Goal: Information Seeking & Learning: Learn about a topic

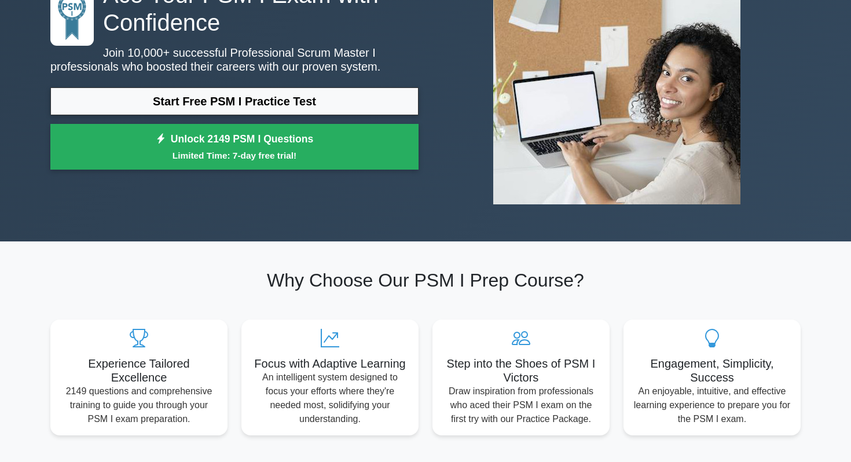
scroll to position [122, 0]
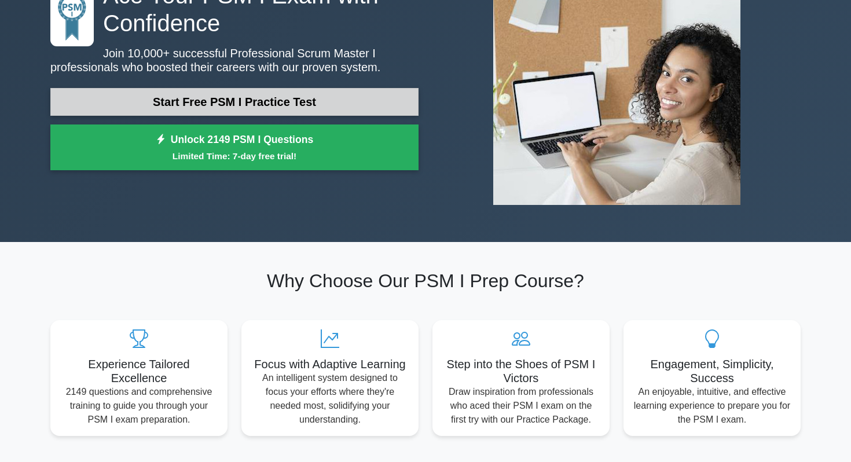
click at [274, 91] on link "Start Free PSM I Practice Test" at bounding box center [234, 102] width 368 height 28
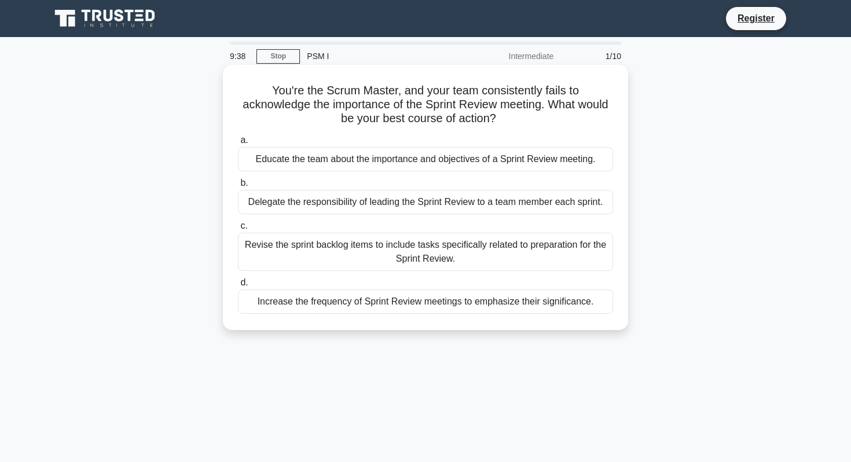
click at [417, 159] on div "Educate the team about the importance and objectives of a Sprint Review meeting." at bounding box center [425, 159] width 375 height 24
click at [238, 144] on input "a. Educate the team about the importance and objectives of a Sprint Review meet…" at bounding box center [238, 141] width 0 height 8
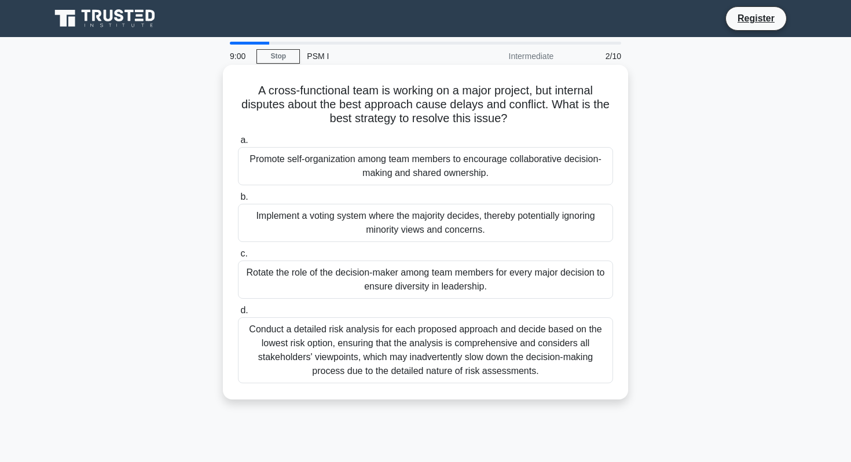
click at [404, 163] on div "Promote self-organization among team members to encourage collaborative decisio…" at bounding box center [425, 166] width 375 height 38
click at [238, 144] on input "a. Promote self-organization among team members to encourage collaborative deci…" at bounding box center [238, 141] width 0 height 8
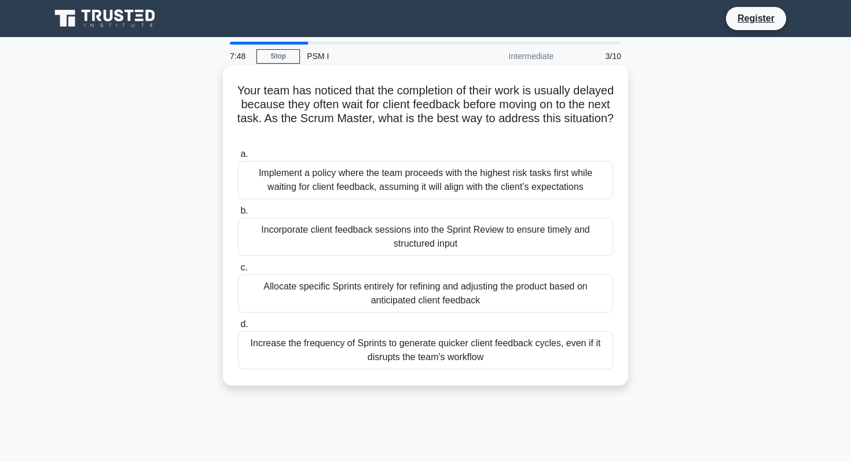
scroll to position [16, 0]
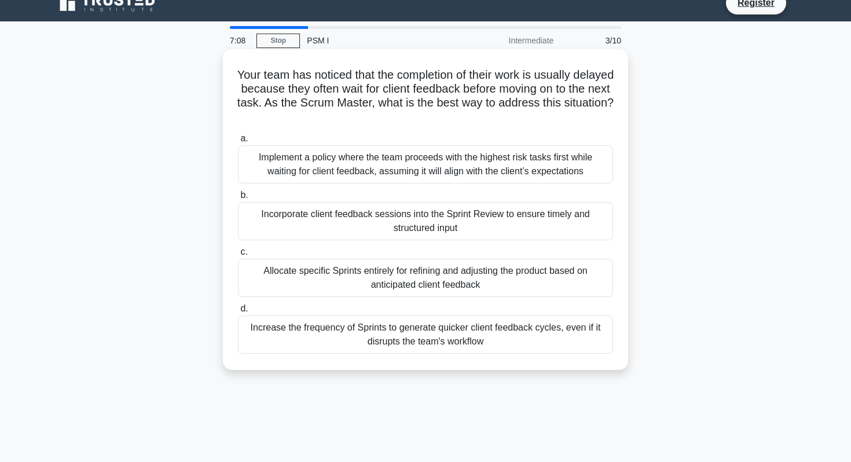
click at [391, 233] on div "Incorporate client feedback sessions into the Sprint Review to ensure timely an…" at bounding box center [425, 221] width 375 height 38
click at [238, 199] on input "b. Incorporate client feedback sessions into the Sprint Review to ensure timely…" at bounding box center [238, 196] width 0 height 8
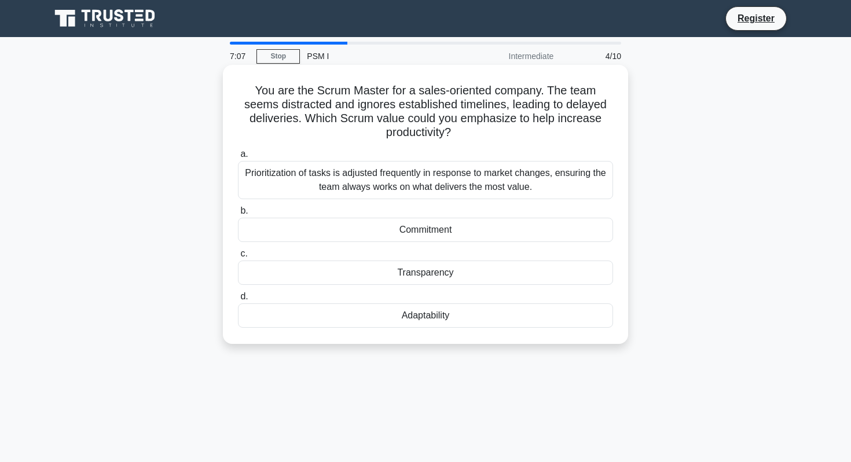
scroll to position [0, 0]
click at [450, 127] on h5 "You are the Scrum Master for a sales-oriented company. The team seems distracte…" at bounding box center [426, 111] width 378 height 57
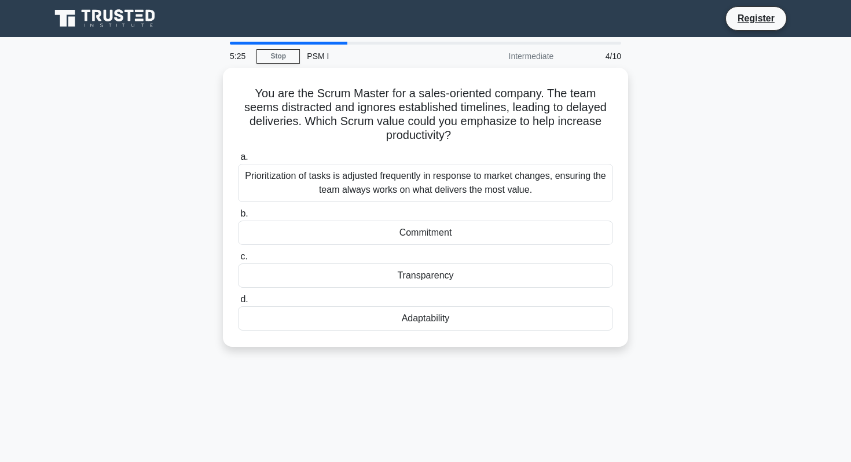
click at [423, 386] on div "5:25 Stop PSM I Intermediate 4/10 You are the Scrum Master for a sales-oriented…" at bounding box center [425, 331] width 764 height 579
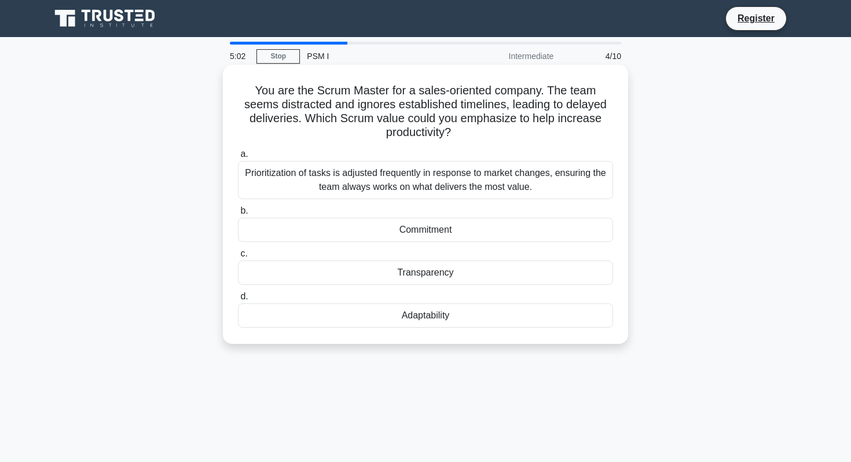
click at [496, 277] on div "Transparency" at bounding box center [425, 273] width 375 height 24
click at [238, 258] on input "c. Transparency" at bounding box center [238, 254] width 0 height 8
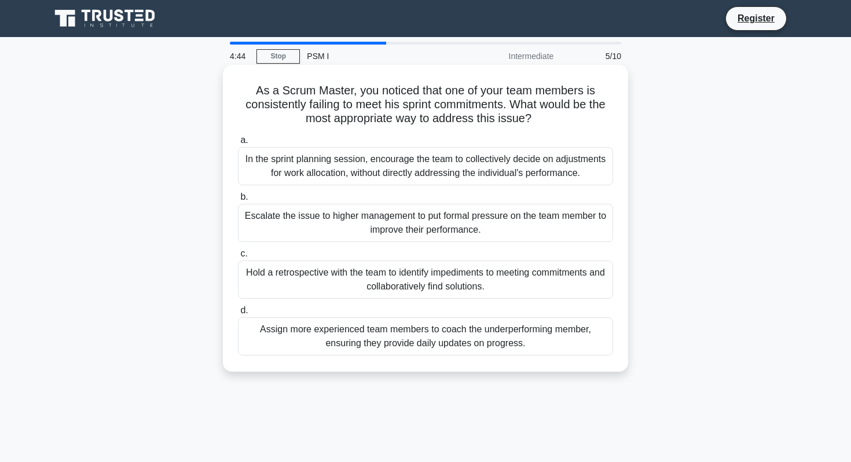
click at [404, 272] on div "Hold a retrospective with the team to identify impediments to meeting commitmen…" at bounding box center [425, 280] width 375 height 38
click at [238, 258] on input "c. Hold a retrospective with the team to identify impediments to meeting commit…" at bounding box center [238, 254] width 0 height 8
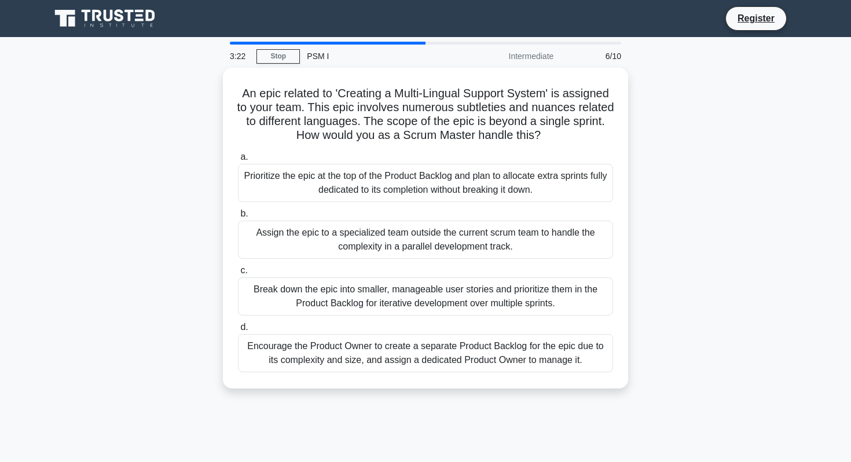
click at [166, 271] on div "An epic related to 'Creating a Multi-Lingual Support System' is assigned to you…" at bounding box center [425, 235] width 764 height 335
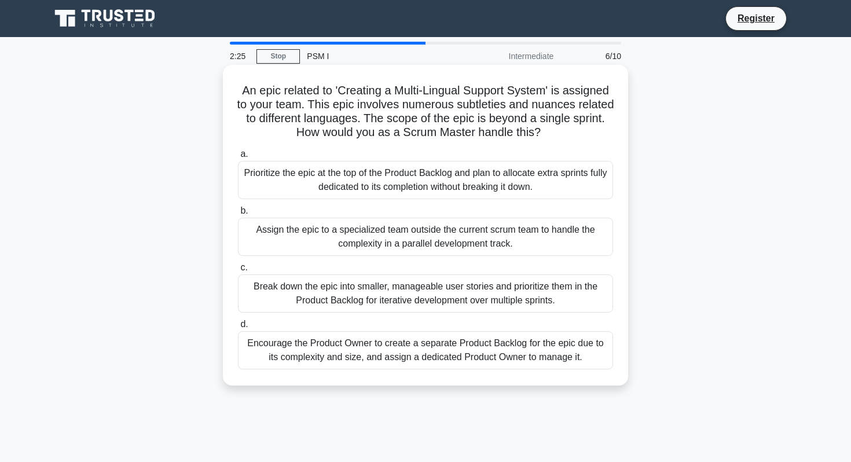
click at [373, 169] on div "Prioritize the epic at the top of the Product Backlog and plan to allocate extr…" at bounding box center [425, 180] width 375 height 38
click at [238, 158] on input "a. Prioritize the epic at the top of the Product Backlog and plan to allocate e…" at bounding box center [238, 155] width 0 height 8
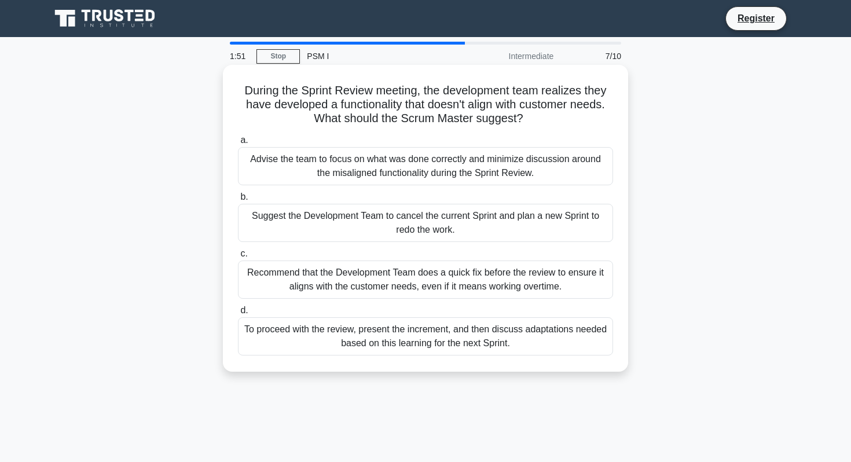
click at [331, 276] on div "Recommend that the Development Team does a quick fix before the review to ensur…" at bounding box center [425, 280] width 375 height 38
click at [238, 258] on input "c. Recommend that the Development Team does a quick fix before the review to en…" at bounding box center [238, 254] width 0 height 8
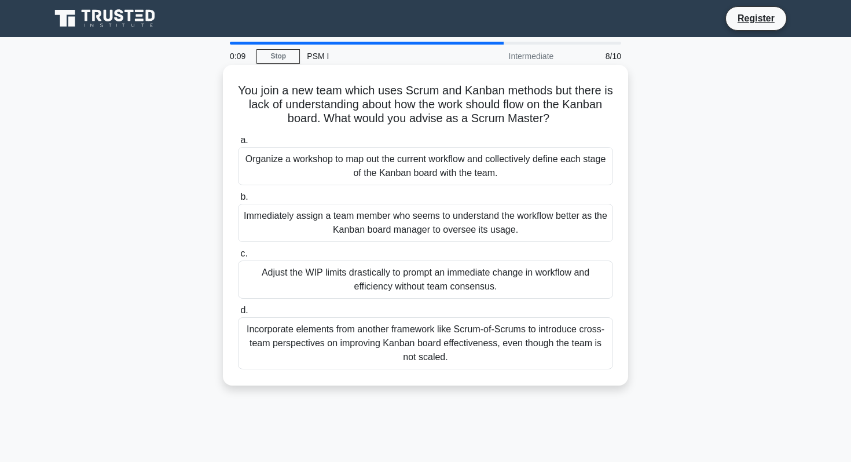
click at [475, 230] on div "Immediately assign a team member who seems to understand the workflow better as…" at bounding box center [425, 223] width 375 height 38
click at [238, 201] on input "b. Immediately assign a team member who seems to understand the workflow better…" at bounding box center [238, 197] width 0 height 8
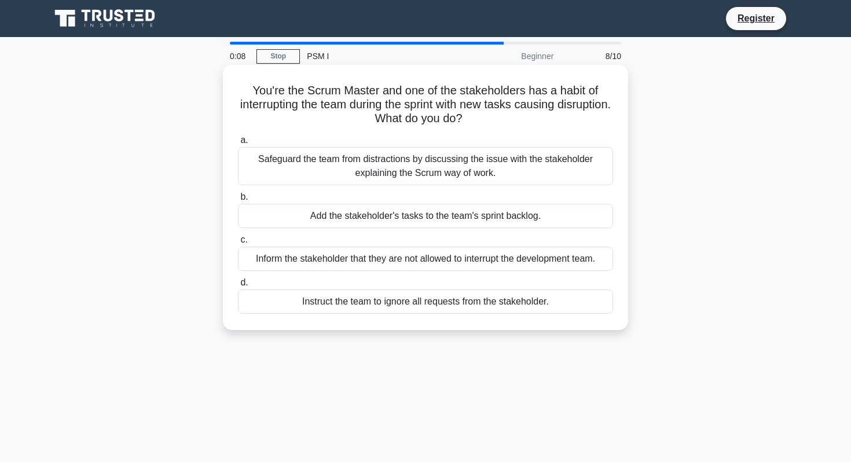
click at [468, 220] on div "Add the stakeholder's tasks to the team's sprint backlog." at bounding box center [425, 216] width 375 height 24
click at [238, 201] on input "b. Add the stakeholder's tasks to the team's sprint backlog." at bounding box center [238, 197] width 0 height 8
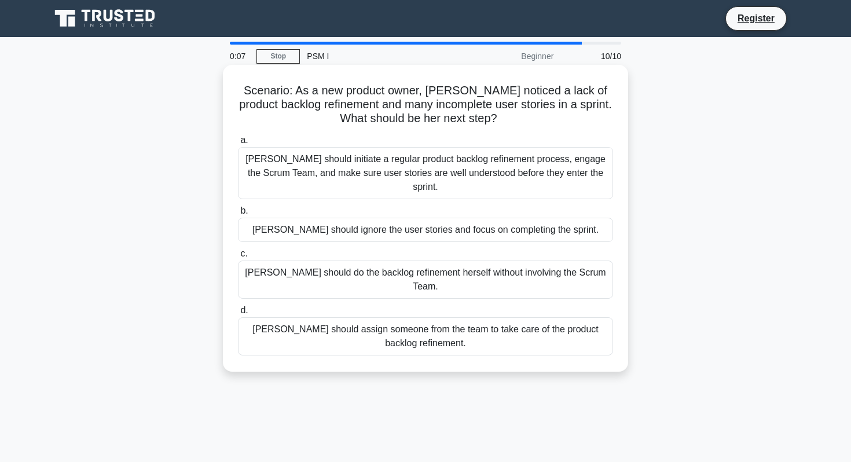
click at [478, 263] on div "Sara should do the backlog refinement herself without involving the Scrum Team." at bounding box center [425, 280] width 375 height 38
click at [238, 258] on input "c. Sara should do the backlog refinement herself without involving the Scrum Te…" at bounding box center [238, 254] width 0 height 8
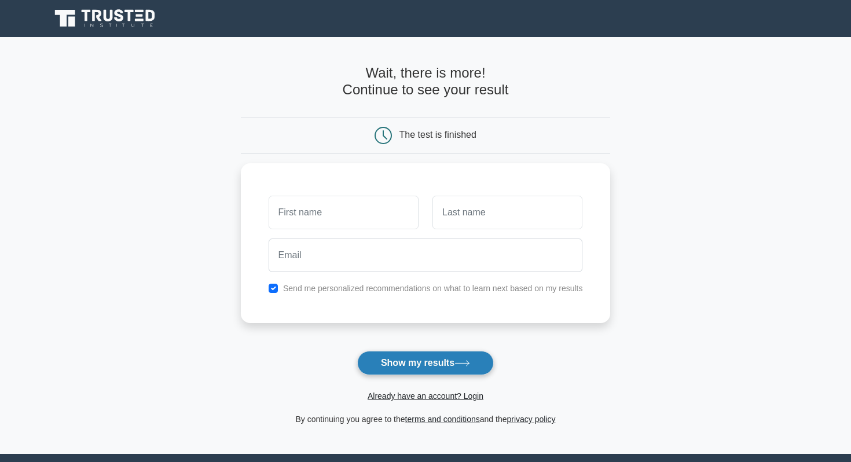
click at [474, 357] on button "Show my results" at bounding box center [425, 363] width 137 height 24
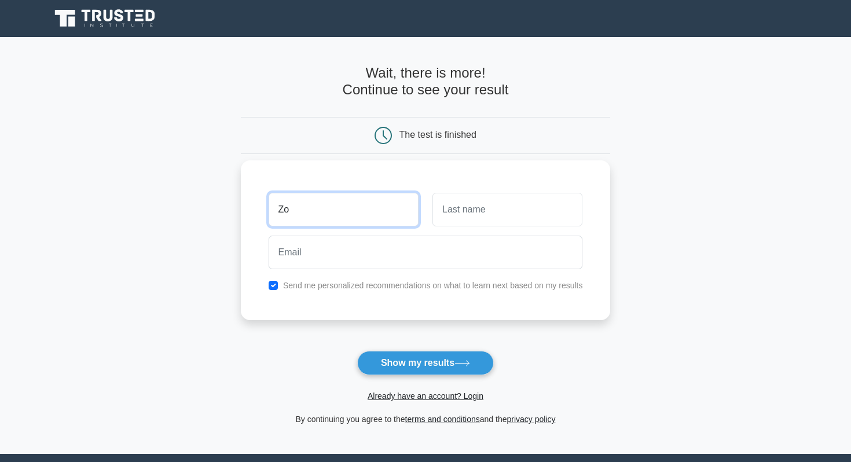
type input "Zo"
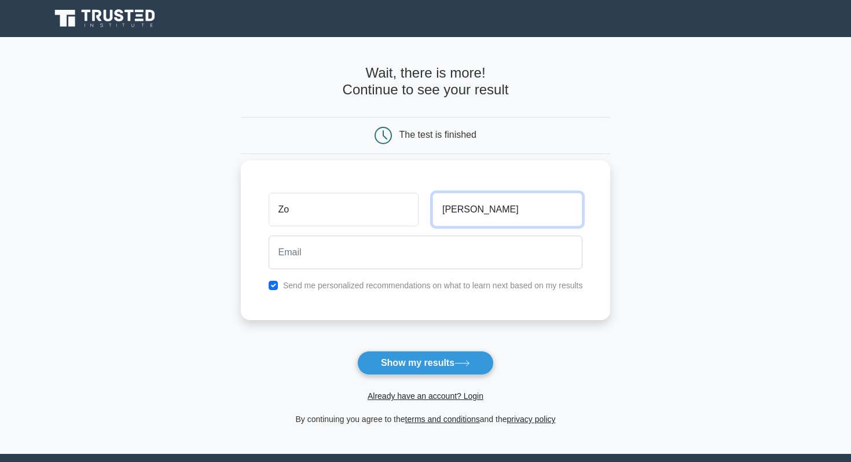
type input "Andry"
click at [280, 271] on div at bounding box center [426, 252] width 328 height 43
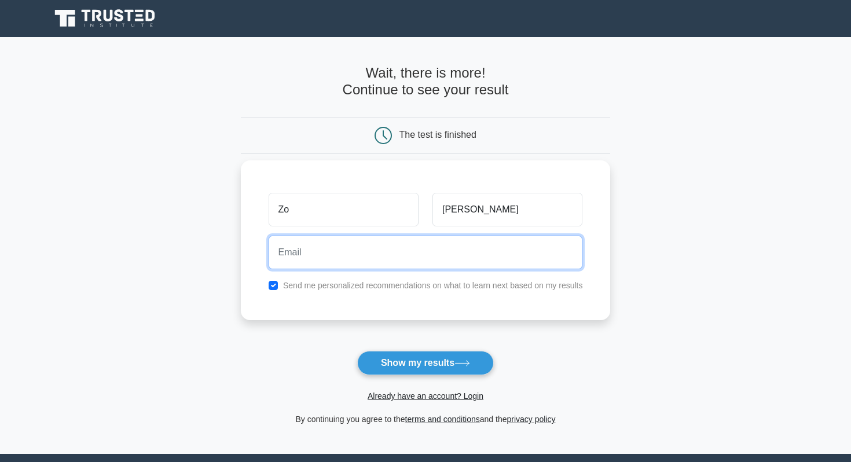
click at [283, 243] on input "email" at bounding box center [426, 253] width 314 height 34
type input "zoandry@digital.gov.mg"
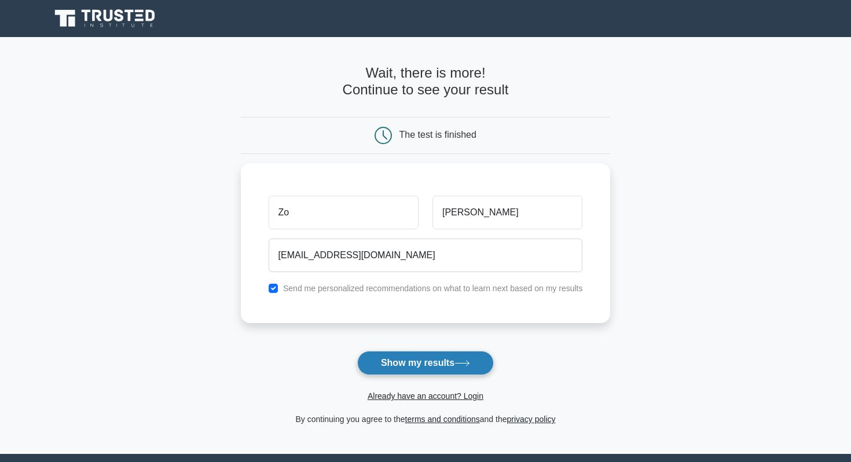
click at [439, 369] on button "Show my results" at bounding box center [425, 363] width 137 height 24
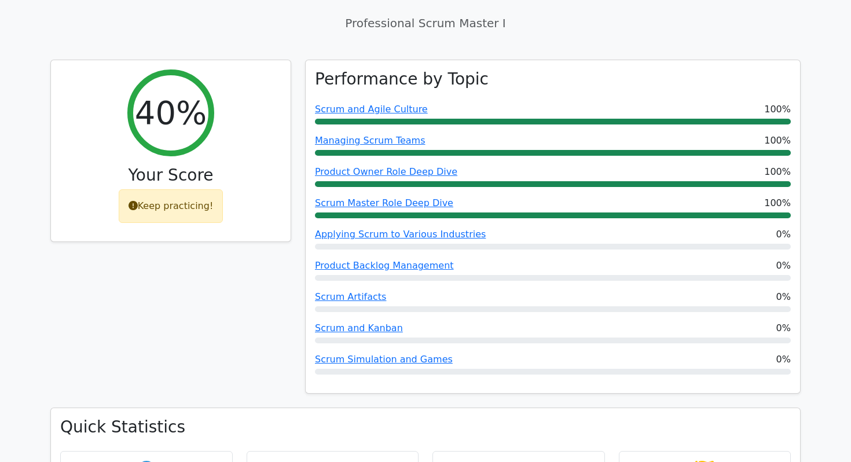
scroll to position [416, 0]
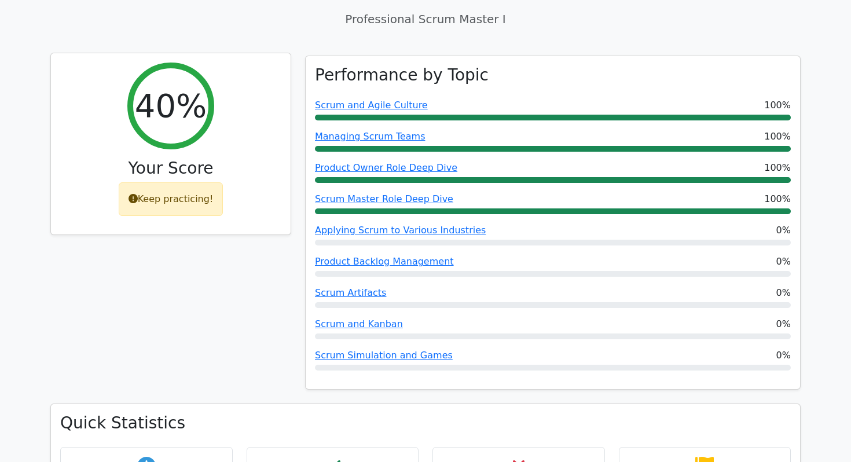
click at [193, 182] on div "Keep practicing!" at bounding box center [171, 199] width 105 height 34
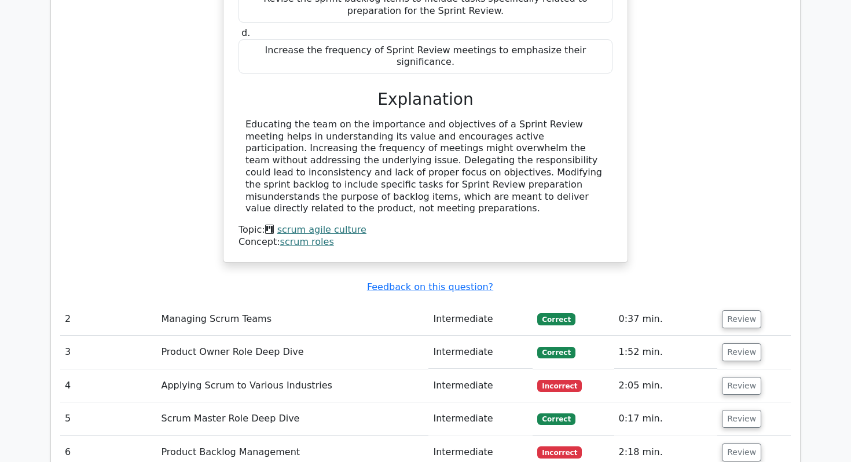
scroll to position [1277, 0]
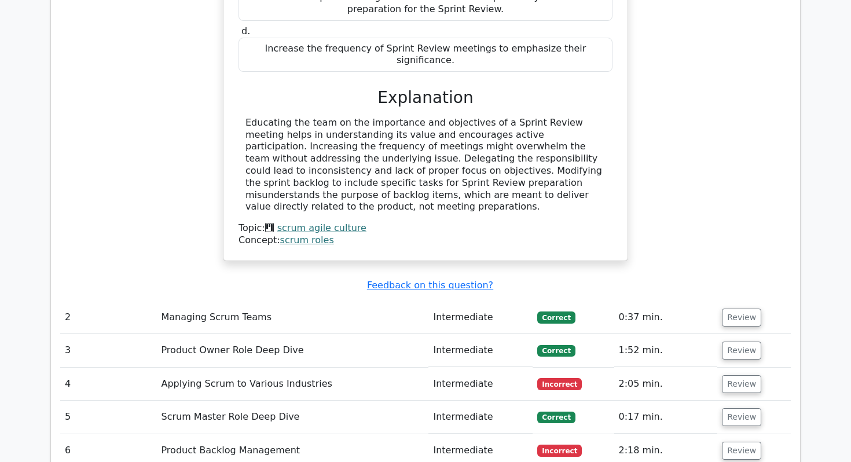
click at [166, 83] on div "You're the Scrum Master, and your team consistently fails to acknowledge the im…" at bounding box center [425, 39] width 731 height 471
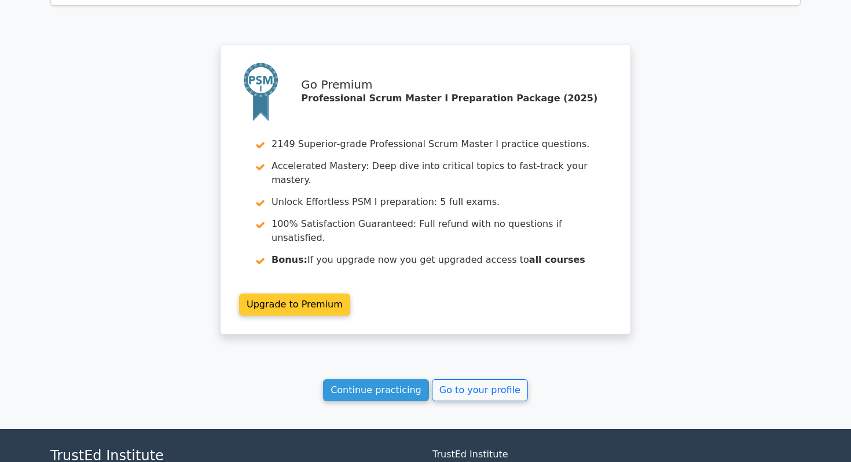
scroll to position [1891, 0]
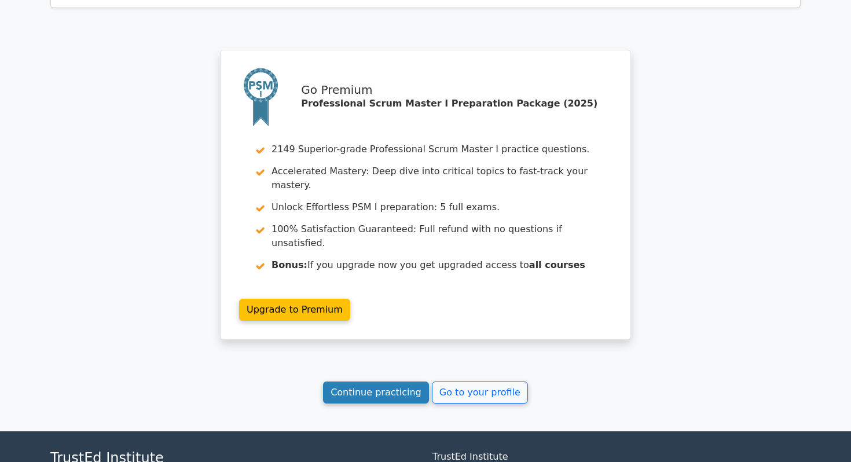
click at [419, 382] on link "Continue practicing" at bounding box center [376, 393] width 106 height 22
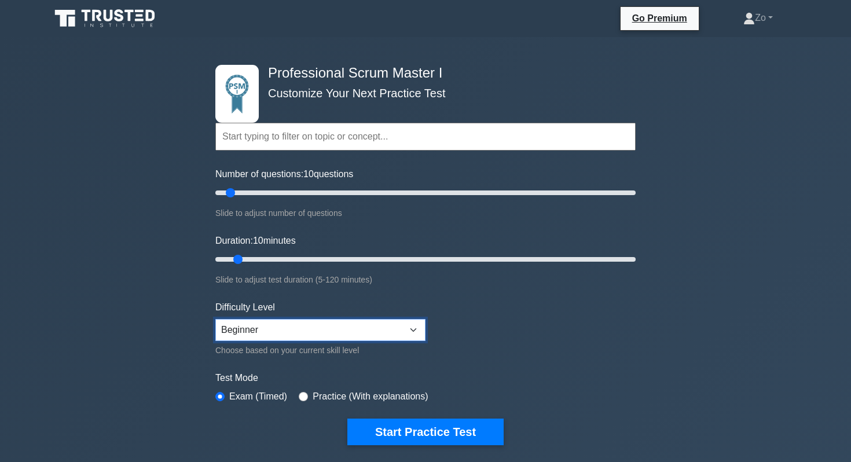
click at [301, 329] on select "Beginner Intermediate Expert" at bounding box center [320, 330] width 210 height 22
select select "intermediate"
click at [215, 319] on select "Beginner Intermediate Expert" at bounding box center [320, 330] width 210 height 22
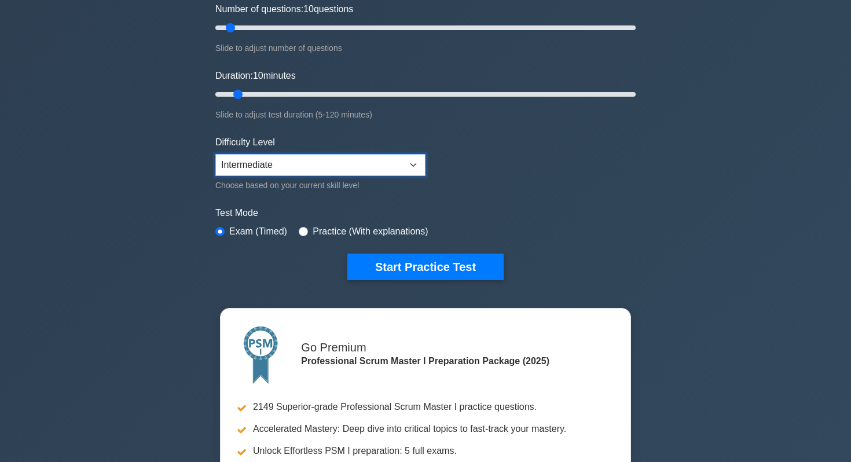
scroll to position [75, 0]
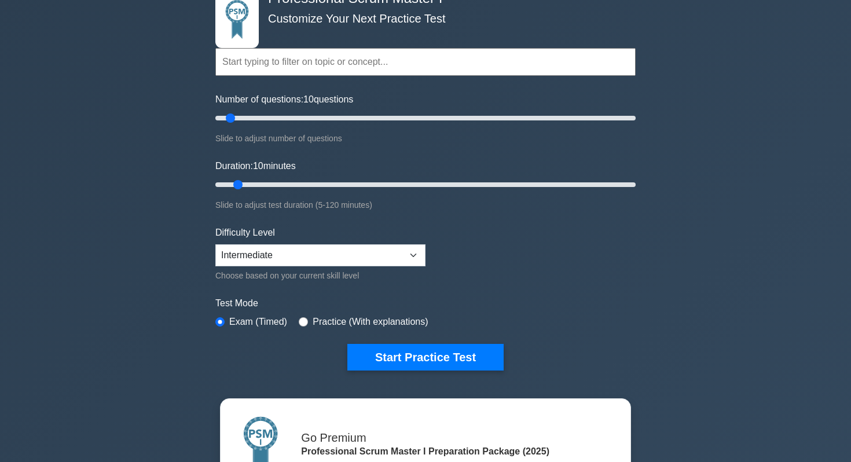
click at [111, 170] on div "Professional Scrum Master I Customize Your Next Practice Test Topics Scrum Fram…" at bounding box center [425, 319] width 851 height 714
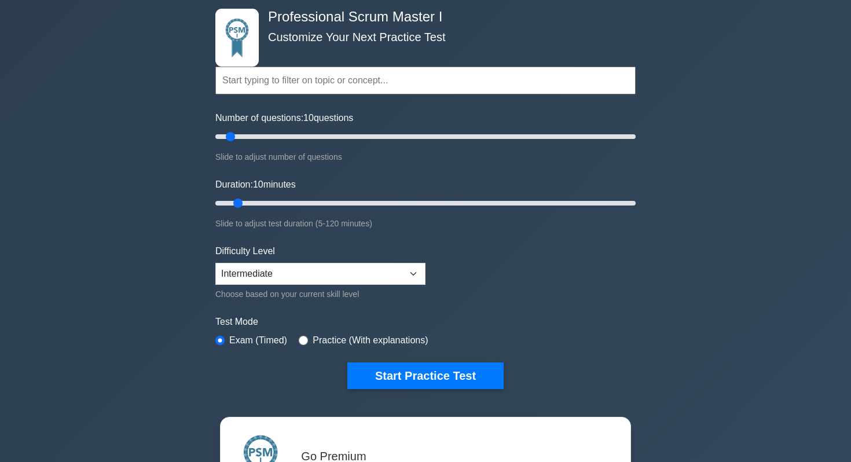
scroll to position [54, 0]
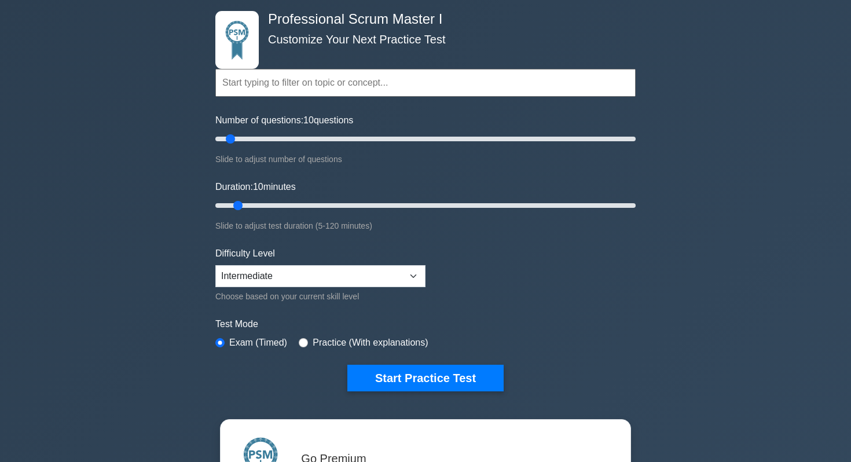
click at [114, 158] on div "Professional Scrum Master I Customize Your Next Practice Test Topics Scrum Fram…" at bounding box center [425, 340] width 851 height 714
click at [130, 116] on div "Professional Scrum Master I Customize Your Next Practice Test Topics Scrum Fram…" at bounding box center [425, 340] width 851 height 714
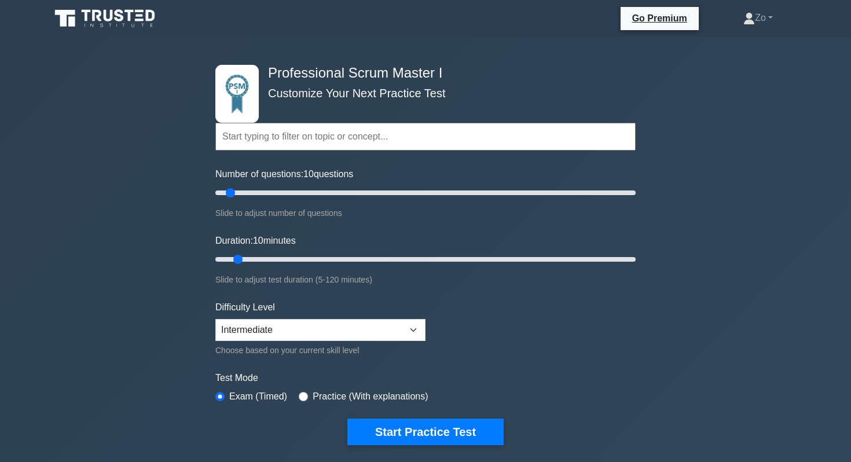
scroll to position [6, 0]
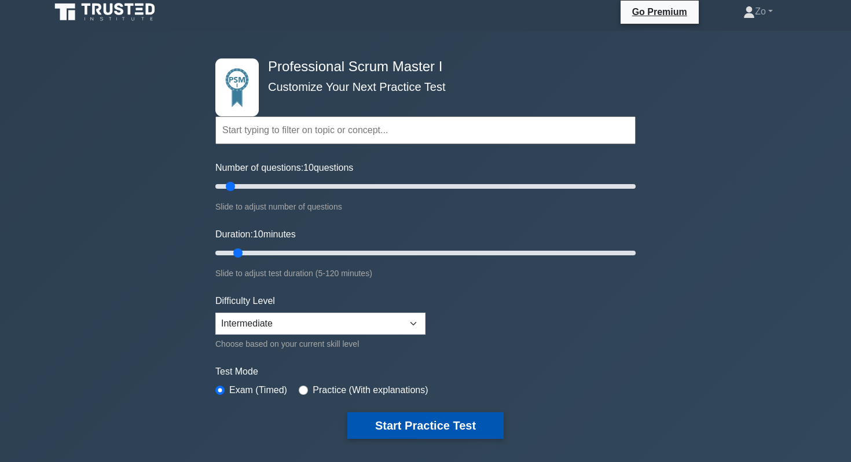
click at [408, 420] on button "Start Practice Test" at bounding box center [425, 425] width 156 height 27
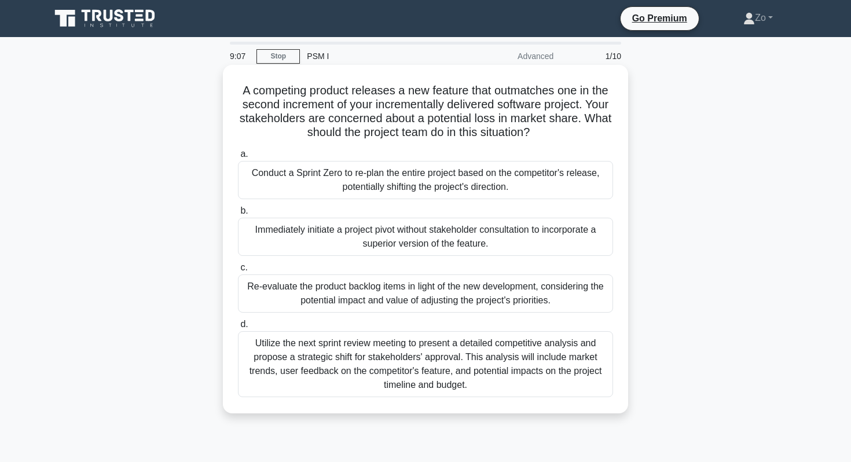
click at [364, 362] on div "Utilize the next sprint review meeting to present a detailed competitive analys…" at bounding box center [425, 364] width 375 height 66
click at [238, 328] on input "d. Utilize the next sprint review meeting to present a detailed competitive ana…" at bounding box center [238, 325] width 0 height 8
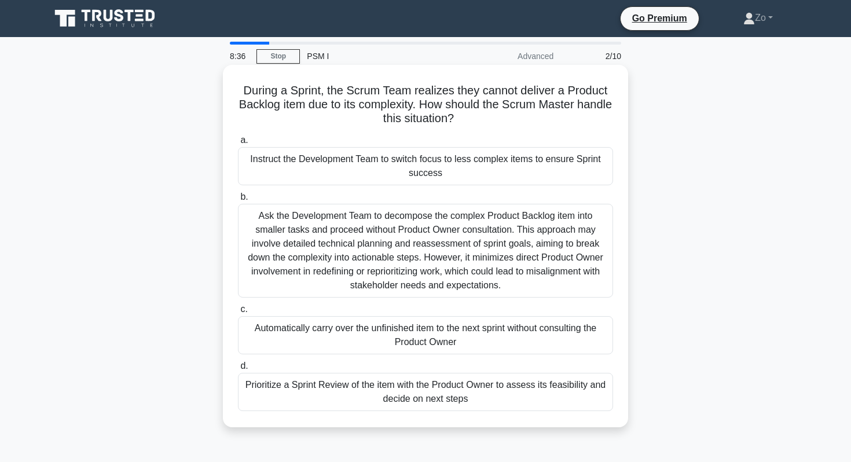
click at [311, 255] on div "Ask the Development Team to decompose the complex Product Backlog item into sma…" at bounding box center [425, 251] width 375 height 94
click at [238, 201] on input "b. Ask the Development Team to decompose the complex Product Backlog item into …" at bounding box center [238, 197] width 0 height 8
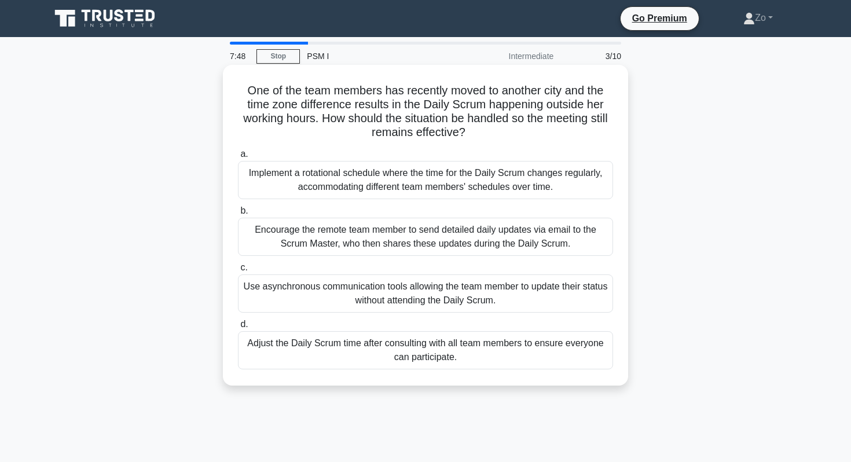
click at [445, 361] on div "Adjust the Daily Scrum time after consulting with all team members to ensure ev…" at bounding box center [425, 350] width 375 height 38
click at [238, 328] on input "d. Adjust the Daily Scrum time after consulting with all team members to ensure…" at bounding box center [238, 325] width 0 height 8
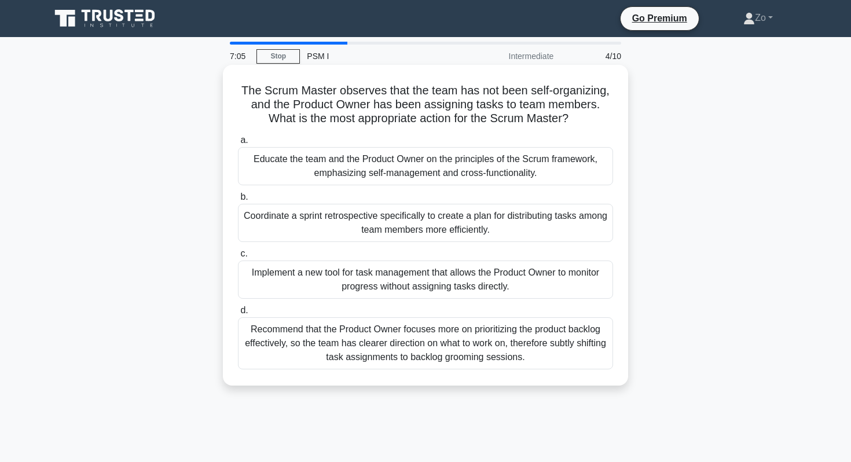
click at [353, 158] on div "Educate the team and the Product Owner on the principles of the Scrum framework…" at bounding box center [425, 166] width 375 height 38
click at [238, 144] on input "a. Educate the team and the Product Owner on the principles of the Scrum framew…" at bounding box center [238, 141] width 0 height 8
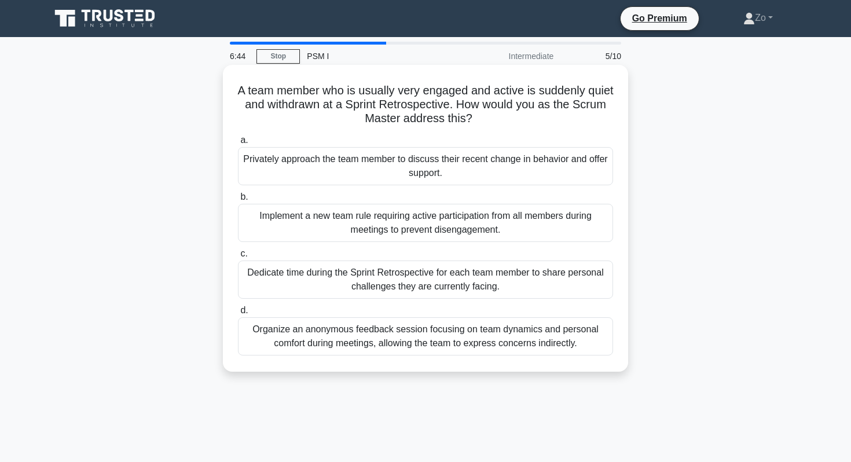
click at [401, 284] on div "Dedicate time during the Sprint Retrospective for each team member to share per…" at bounding box center [425, 280] width 375 height 38
click at [238, 258] on input "c. Dedicate time during the Sprint Retrospective for each team member to share …" at bounding box center [238, 254] width 0 height 8
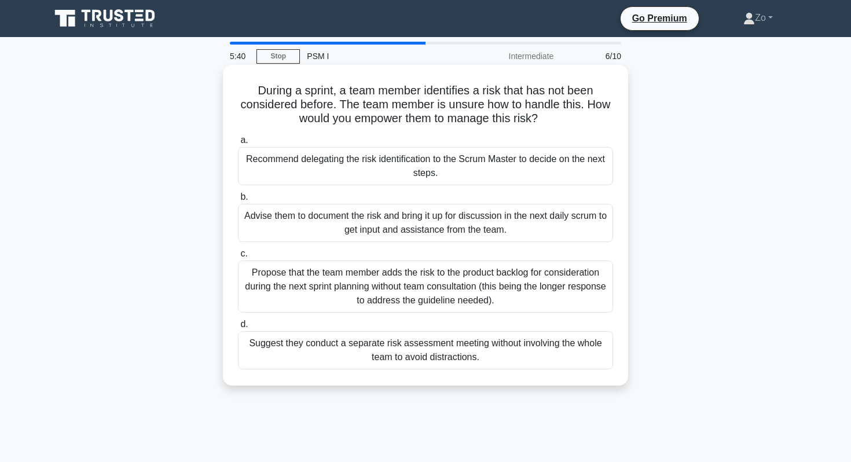
click at [494, 221] on div "Advise them to document the risk and bring it up for discussion in the next dai…" at bounding box center [425, 223] width 375 height 38
click at [238, 201] on input "b. Advise them to document the risk and bring it up for discussion in the next …" at bounding box center [238, 197] width 0 height 8
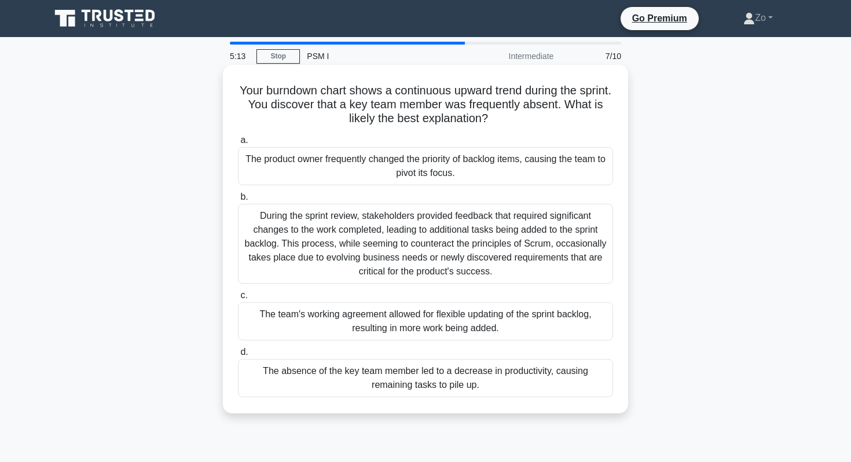
click at [500, 378] on div "The absence of the key team member led to a decrease in productivity, causing r…" at bounding box center [425, 378] width 375 height 38
click at [238, 356] on input "d. The absence of the key team member led to a decrease in productivity, causin…" at bounding box center [238, 353] width 0 height 8
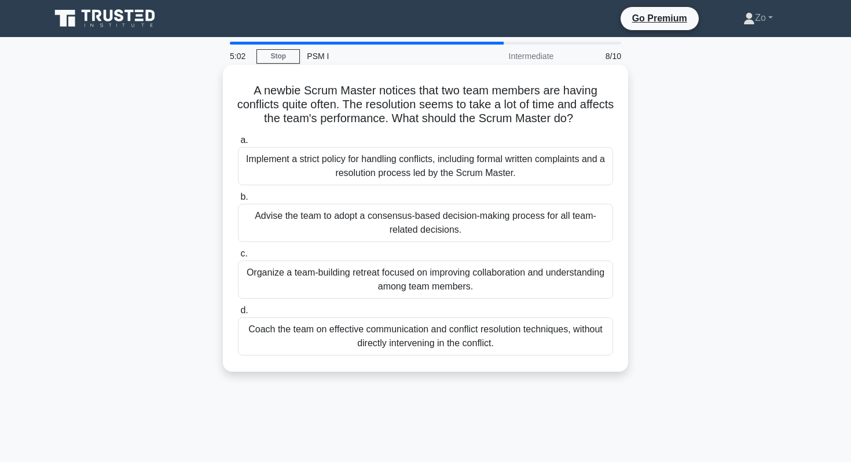
click at [587, 119] on icon ".spinner_0XTQ{transform-origin:center;animation:spinner_y6GP .75s linear infini…" at bounding box center [580, 119] width 14 height 14
click at [552, 335] on div "Coach the team on effective communication and conflict resolution techniques, w…" at bounding box center [425, 336] width 375 height 38
click at [238, 314] on input "d. Coach the team on effective communication and conflict resolution techniques…" at bounding box center [238, 311] width 0 height 8
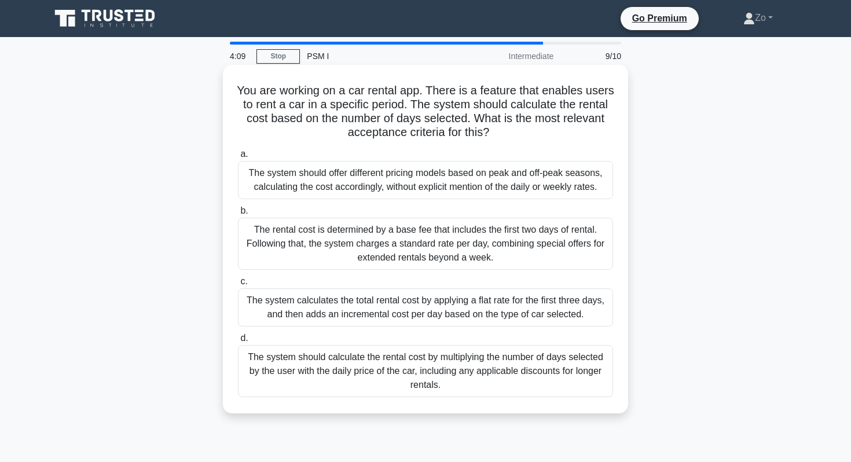
scroll to position [8, 0]
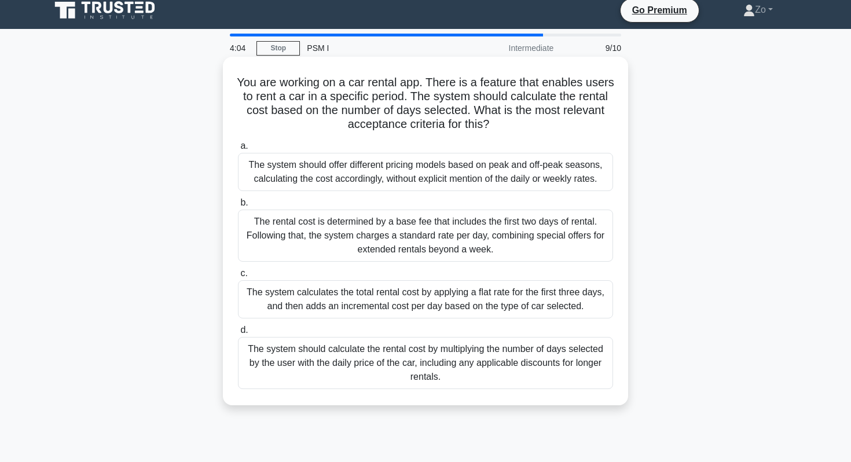
click at [387, 322] on div "a. The system should offer different pricing models based on peak and off-peak …" at bounding box center [425, 264] width 389 height 255
click at [371, 302] on div "The system calculates the total rental cost by applying a flat rate for the fir…" at bounding box center [425, 299] width 375 height 38
click at [238, 277] on input "c. The system calculates the total rental cost by applying a flat rate for the …" at bounding box center [238, 274] width 0 height 8
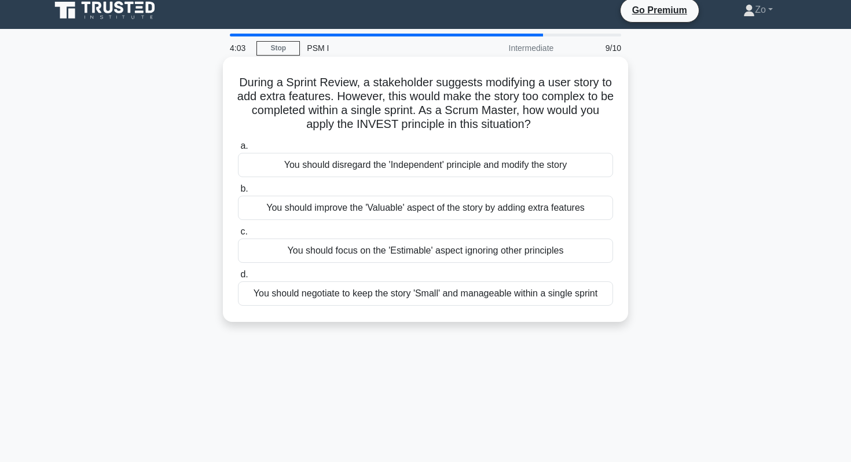
scroll to position [0, 0]
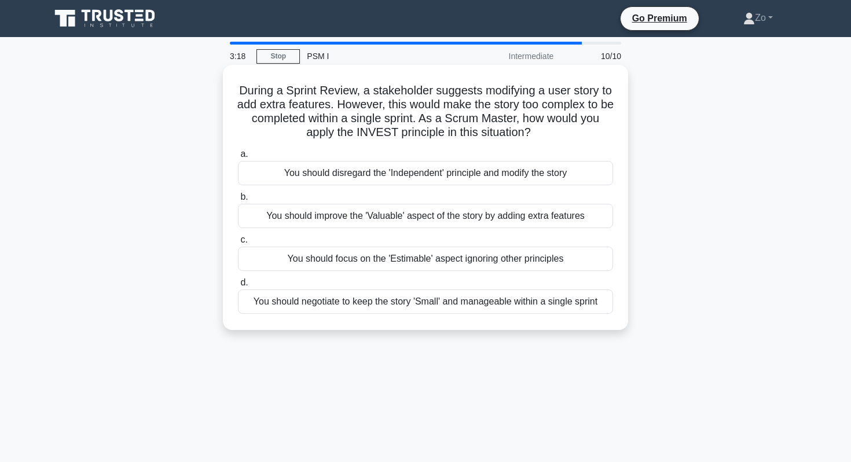
click at [420, 302] on div "You should negotiate to keep the story 'Small' and manageable within a single s…" at bounding box center [425, 302] width 375 height 24
click at [238, 287] on input "d. You should negotiate to keep the story 'Small' and manageable within a singl…" at bounding box center [238, 283] width 0 height 8
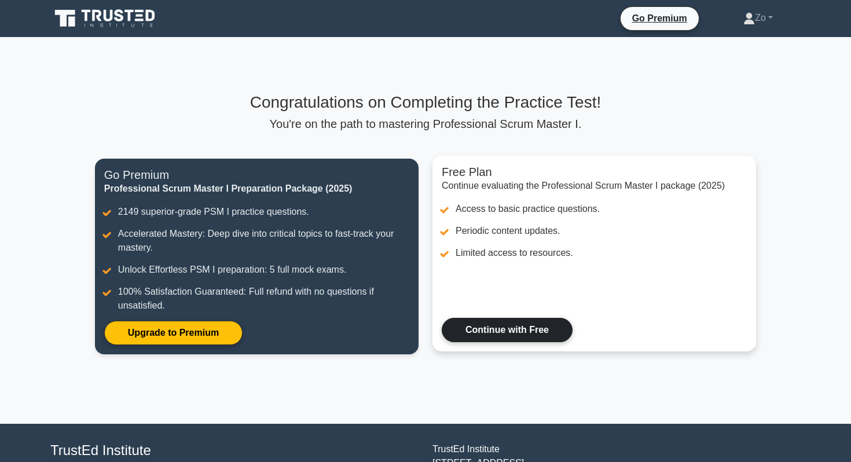
click at [463, 318] on link "Continue with Free" at bounding box center [507, 330] width 131 height 24
